Goal: Find specific page/section: Find specific page/section

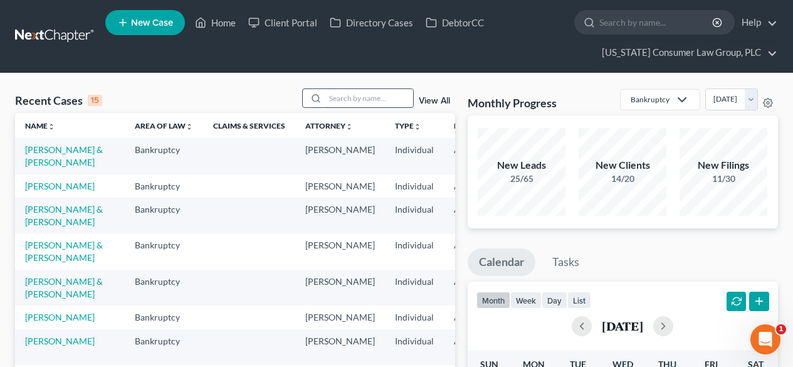
click at [354, 93] on input "search" at bounding box center [369, 98] width 88 height 18
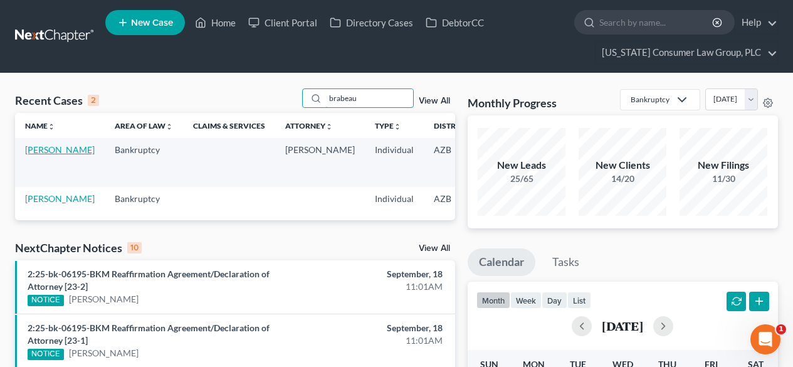
type input "brabeau"
click at [38, 155] on link "[PERSON_NAME]" at bounding box center [60, 149] width 70 height 11
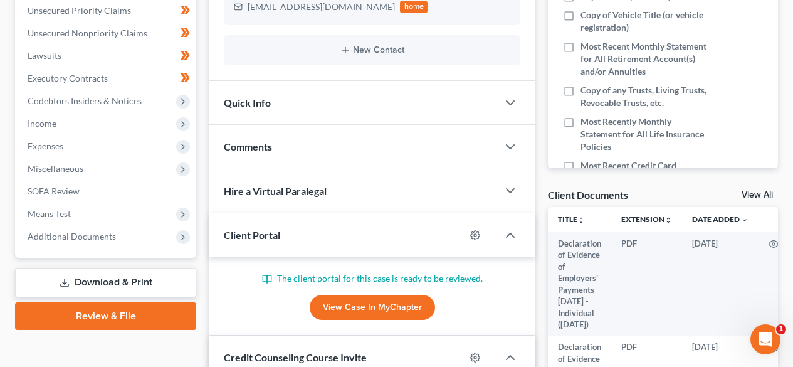
scroll to position [167, 0]
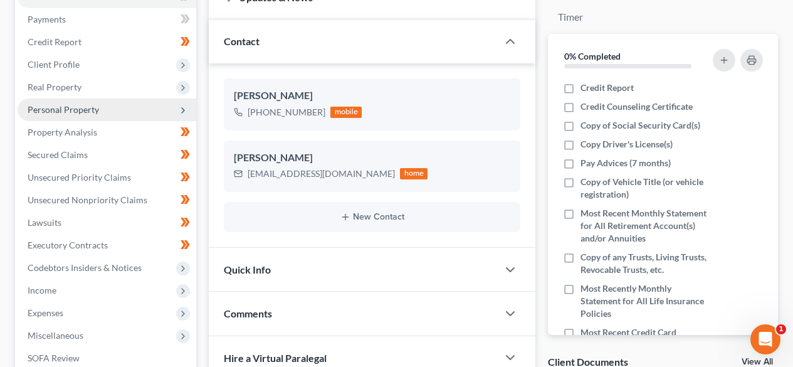
click at [82, 115] on span "Personal Property" at bounding box center [107, 109] width 179 height 23
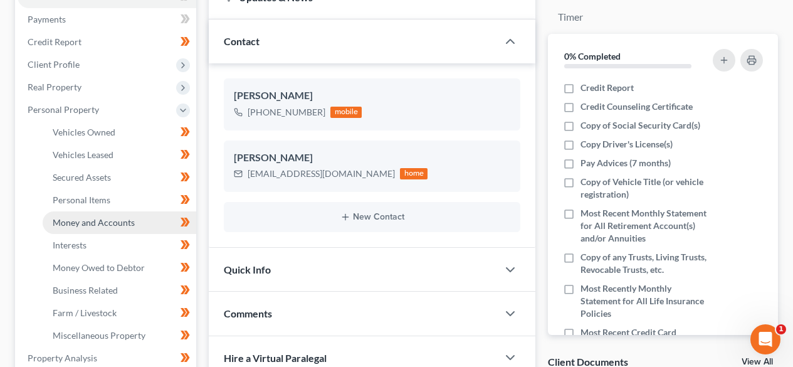
click at [83, 217] on span "Money and Accounts" at bounding box center [94, 222] width 82 height 11
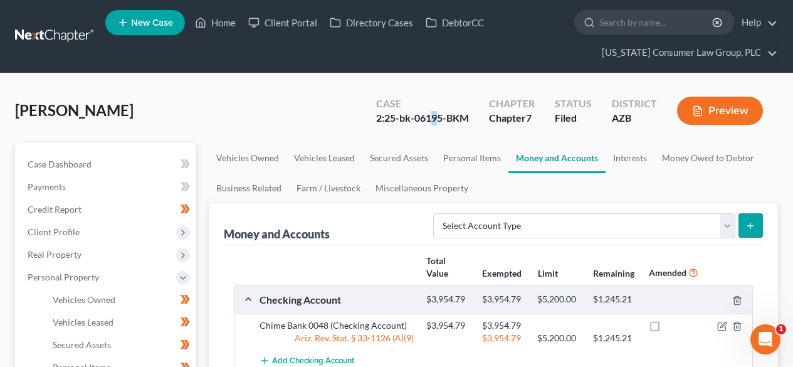
drag, startPoint x: 441, startPoint y: 115, endPoint x: 431, endPoint y: 113, distance: 10.3
click at [431, 113] on div "2:25-bk-06195-BKM" at bounding box center [422, 118] width 93 height 14
drag, startPoint x: 443, startPoint y: 114, endPoint x: 416, endPoint y: 112, distance: 27.7
click at [416, 112] on div "2:25-bk-06195-BKM" at bounding box center [422, 118] width 93 height 14
copy div "06195"
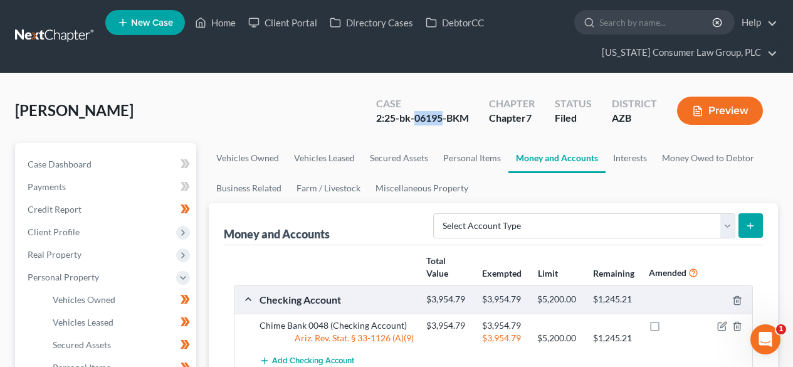
click at [51, 37] on link at bounding box center [55, 36] width 80 height 23
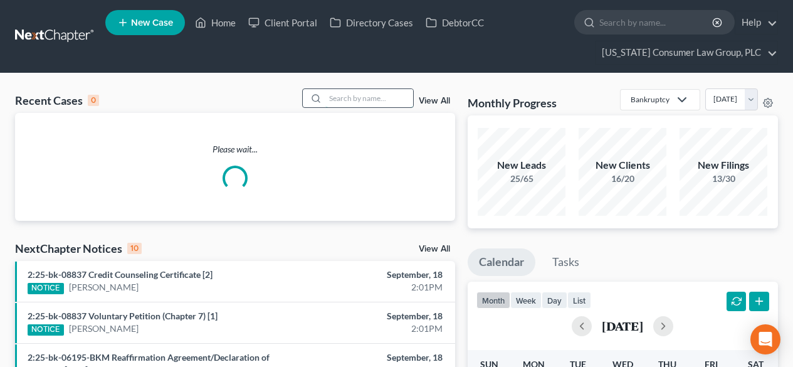
click at [384, 102] on input "search" at bounding box center [369, 98] width 88 height 18
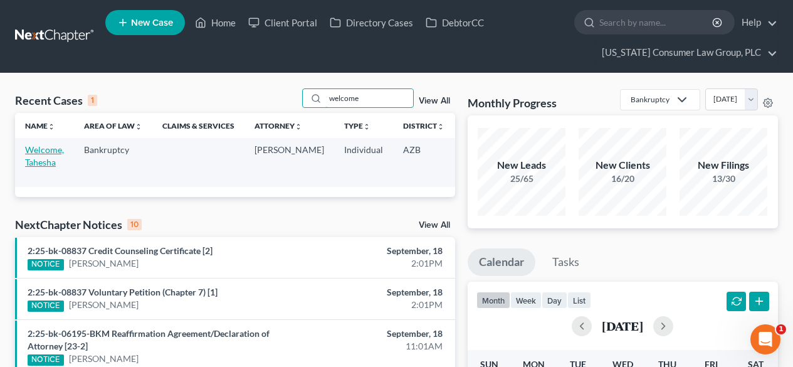
type input "welcome"
click at [49, 149] on link "Welcome, Tahesha" at bounding box center [44, 155] width 39 height 23
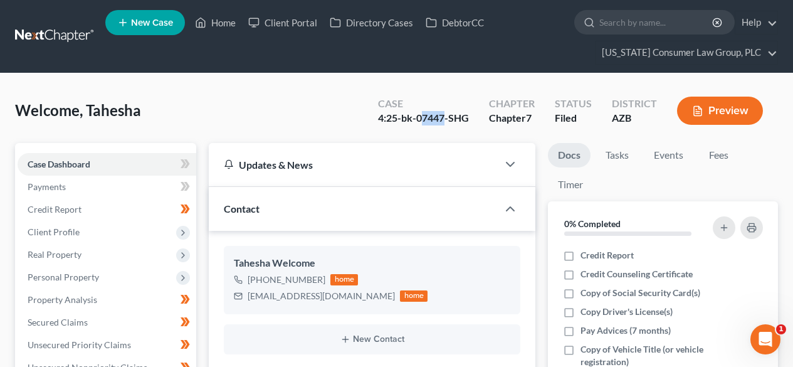
drag, startPoint x: 446, startPoint y: 114, endPoint x: 422, endPoint y: 118, distance: 24.2
click at [422, 118] on div "4:25-bk-07447-SHG" at bounding box center [423, 118] width 91 height 14
drag, startPoint x: 418, startPoint y: 118, endPoint x: 447, endPoint y: 111, distance: 30.4
click at [447, 111] on div "4:25-bk-07447-SHG" at bounding box center [423, 118] width 91 height 14
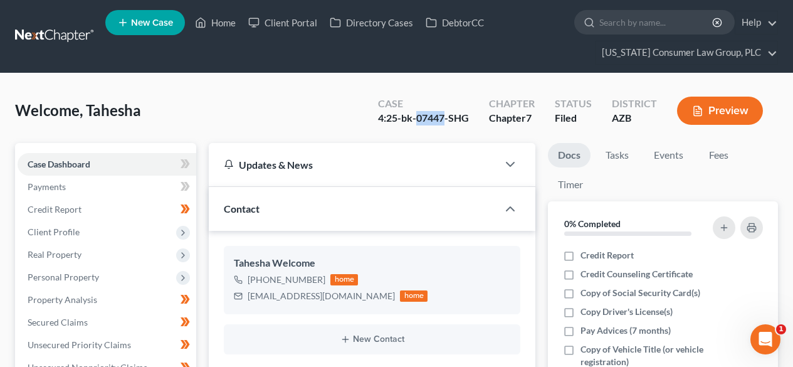
copy div "07447"
